Goal: Information Seeking & Learning: Learn about a topic

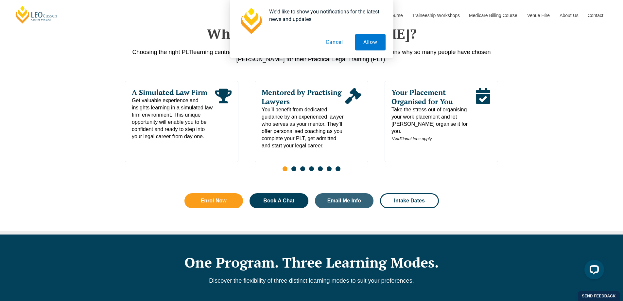
click at [328, 38] on button "Cancel" at bounding box center [335, 42] width 34 height 16
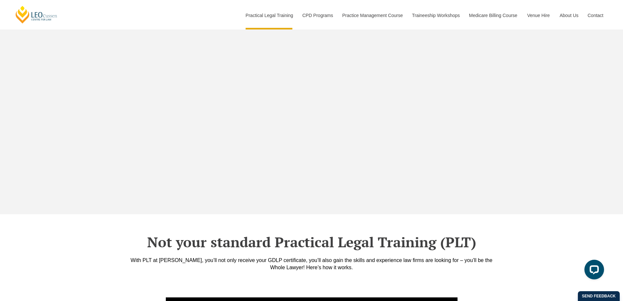
scroll to position [2093, 0]
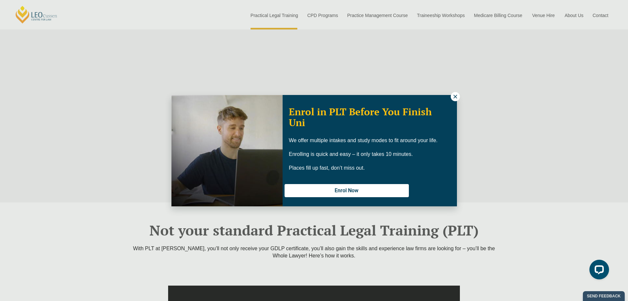
click at [456, 96] on icon at bounding box center [455, 97] width 6 height 6
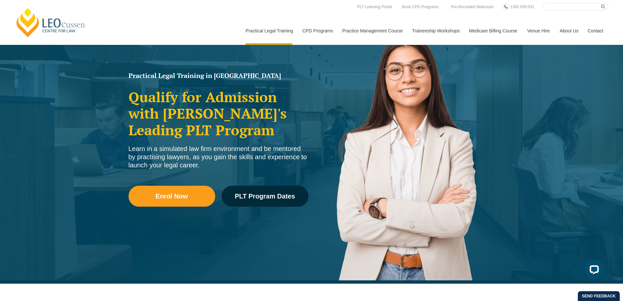
scroll to position [0, 0]
